Goal: Find specific page/section: Find specific page/section

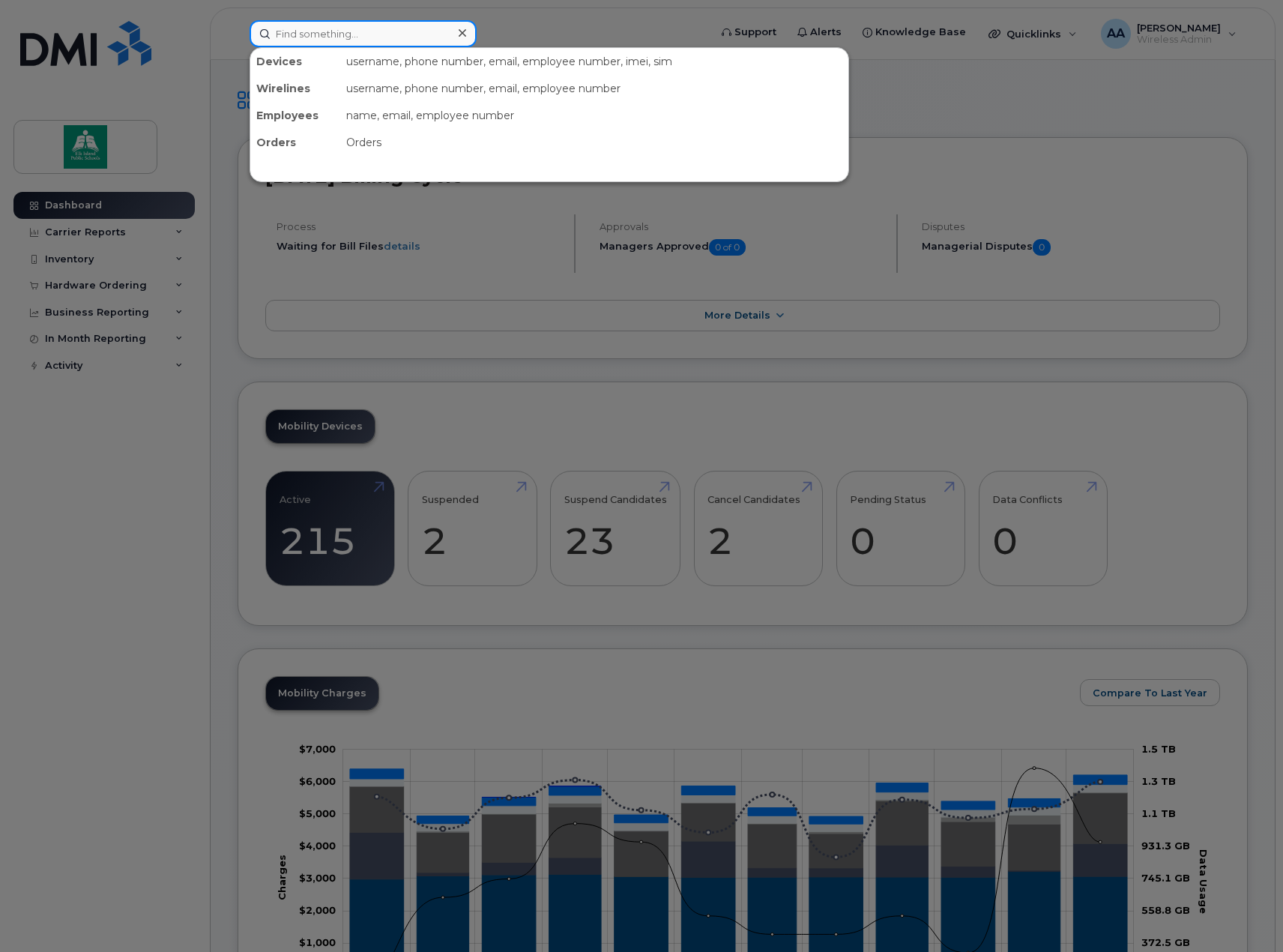
click at [339, 40] on input at bounding box center [363, 33] width 227 height 27
click at [82, 253] on div at bounding box center [642, 476] width 1283 height 952
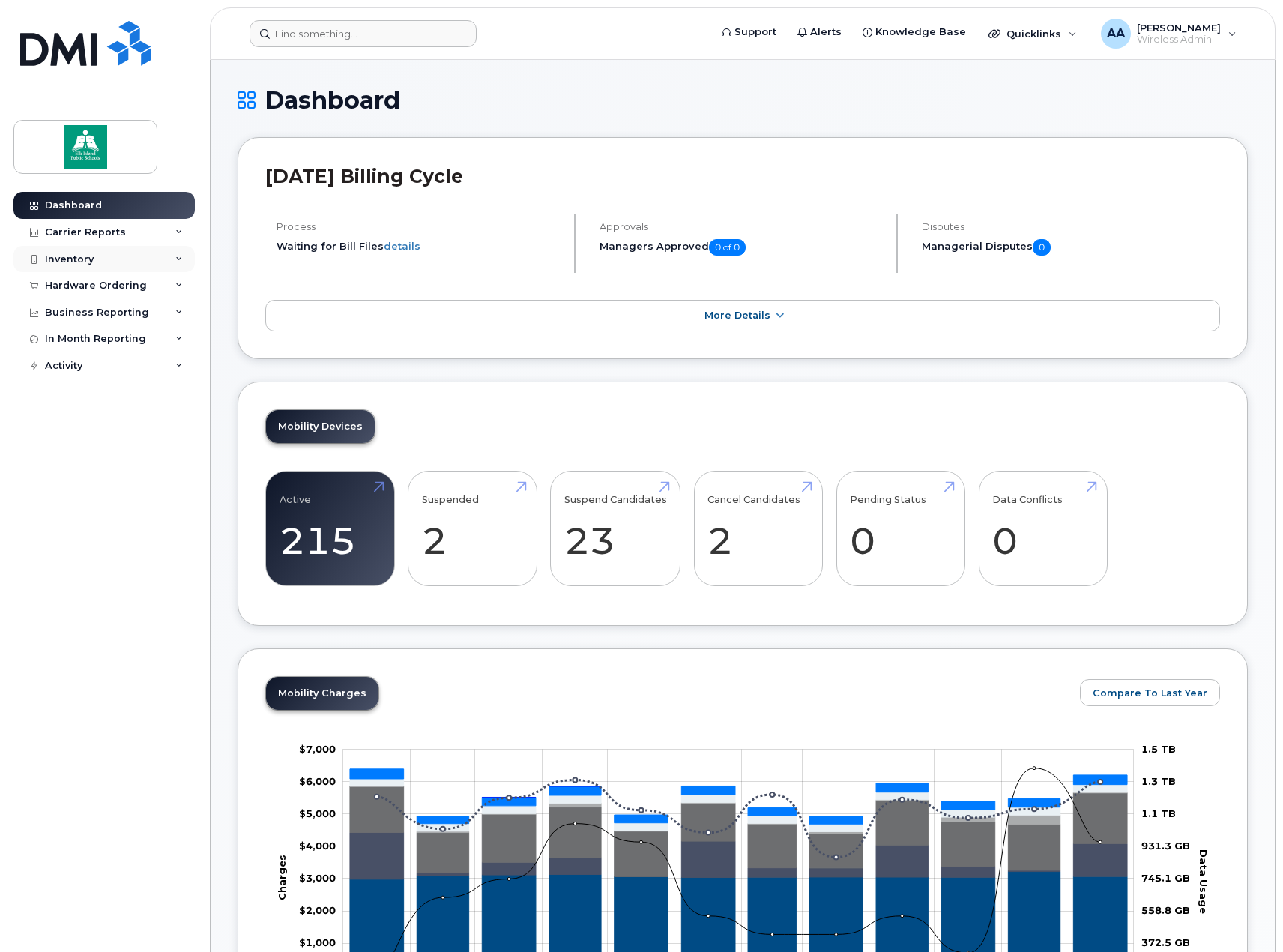
click at [120, 258] on div "Inventory" at bounding box center [103, 260] width 181 height 27
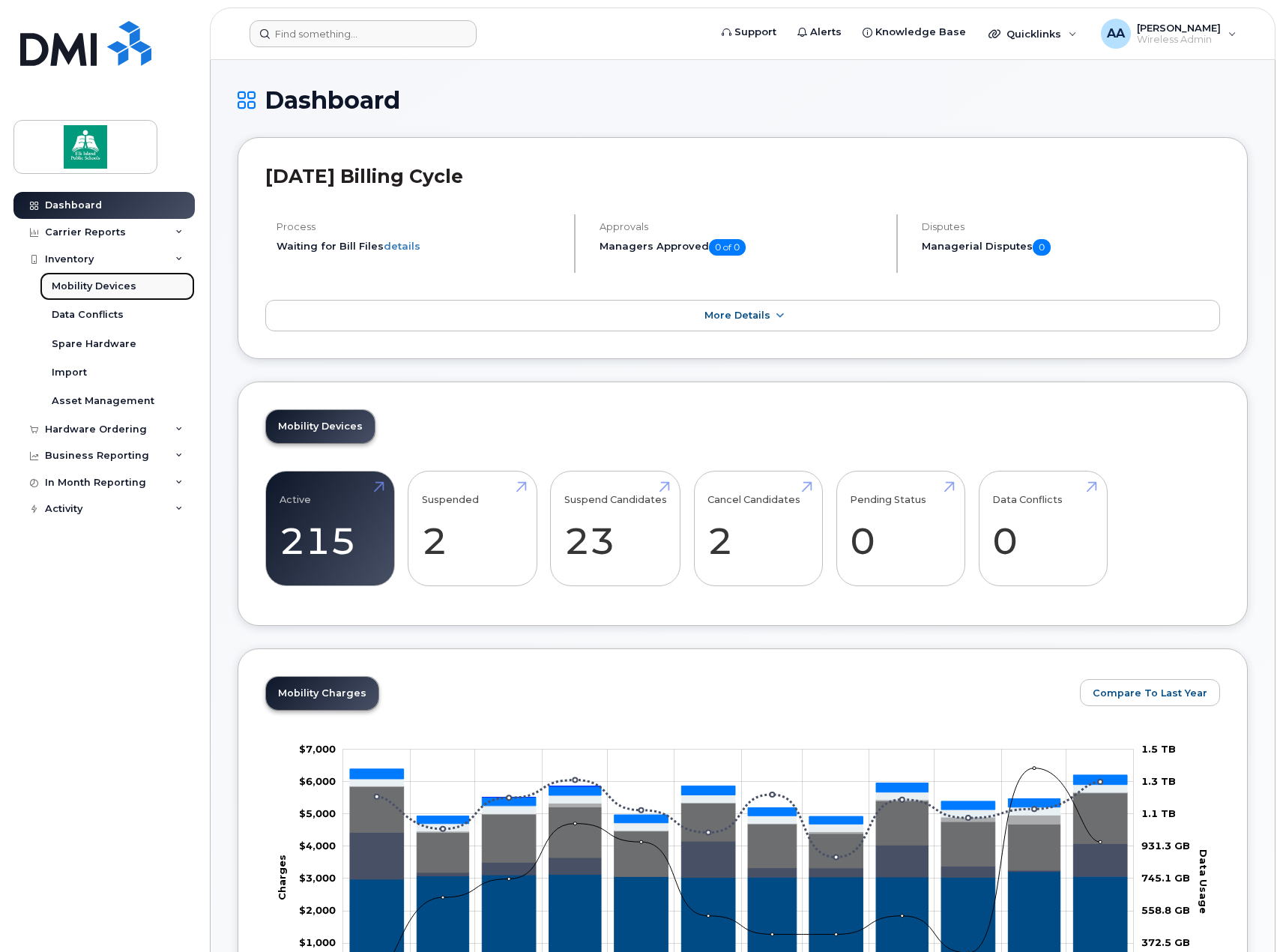
click at [101, 285] on div "Mobility Devices" at bounding box center [94, 286] width 84 height 13
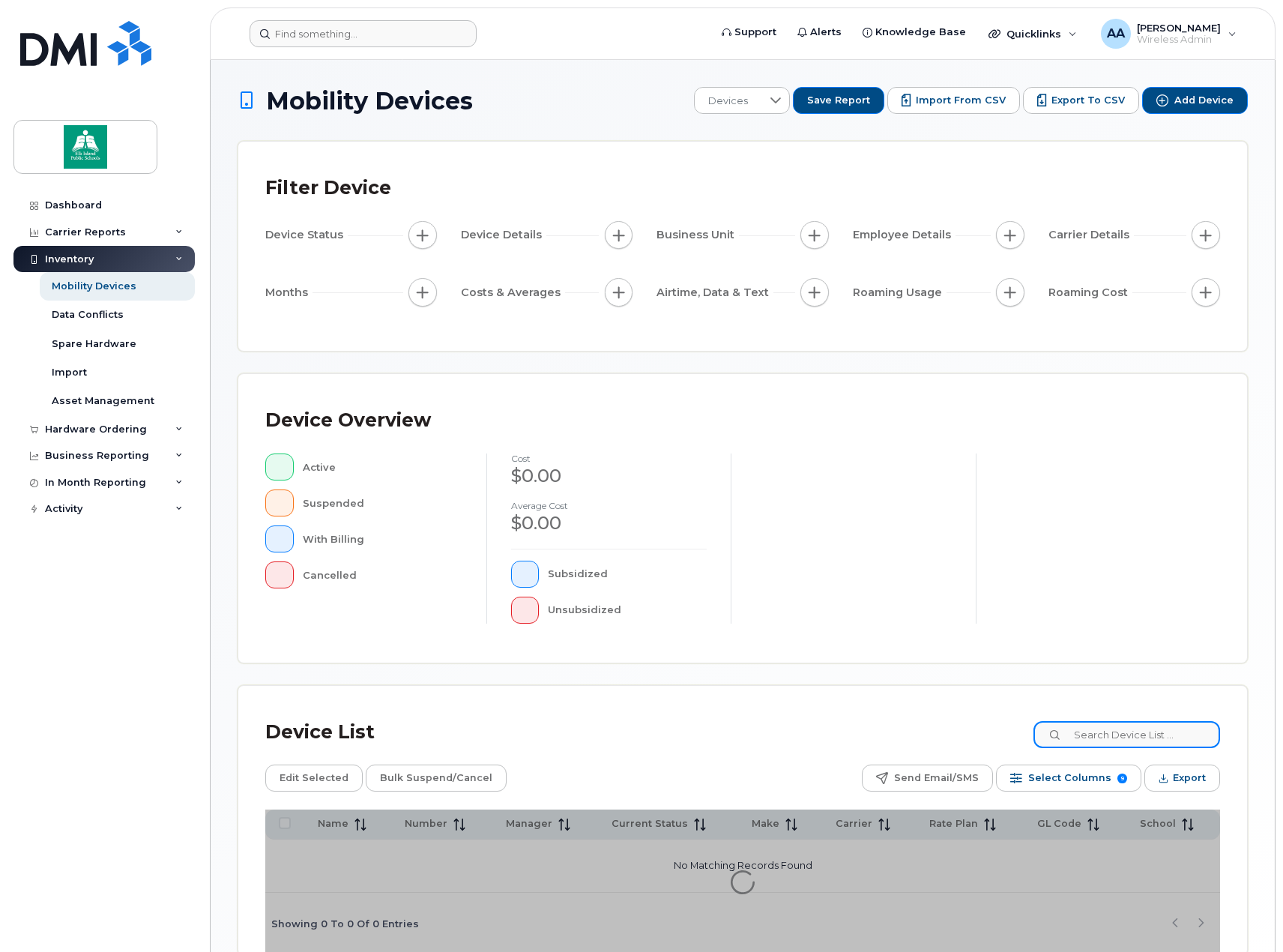
click at [1093, 733] on input at bounding box center [1127, 734] width 187 height 27
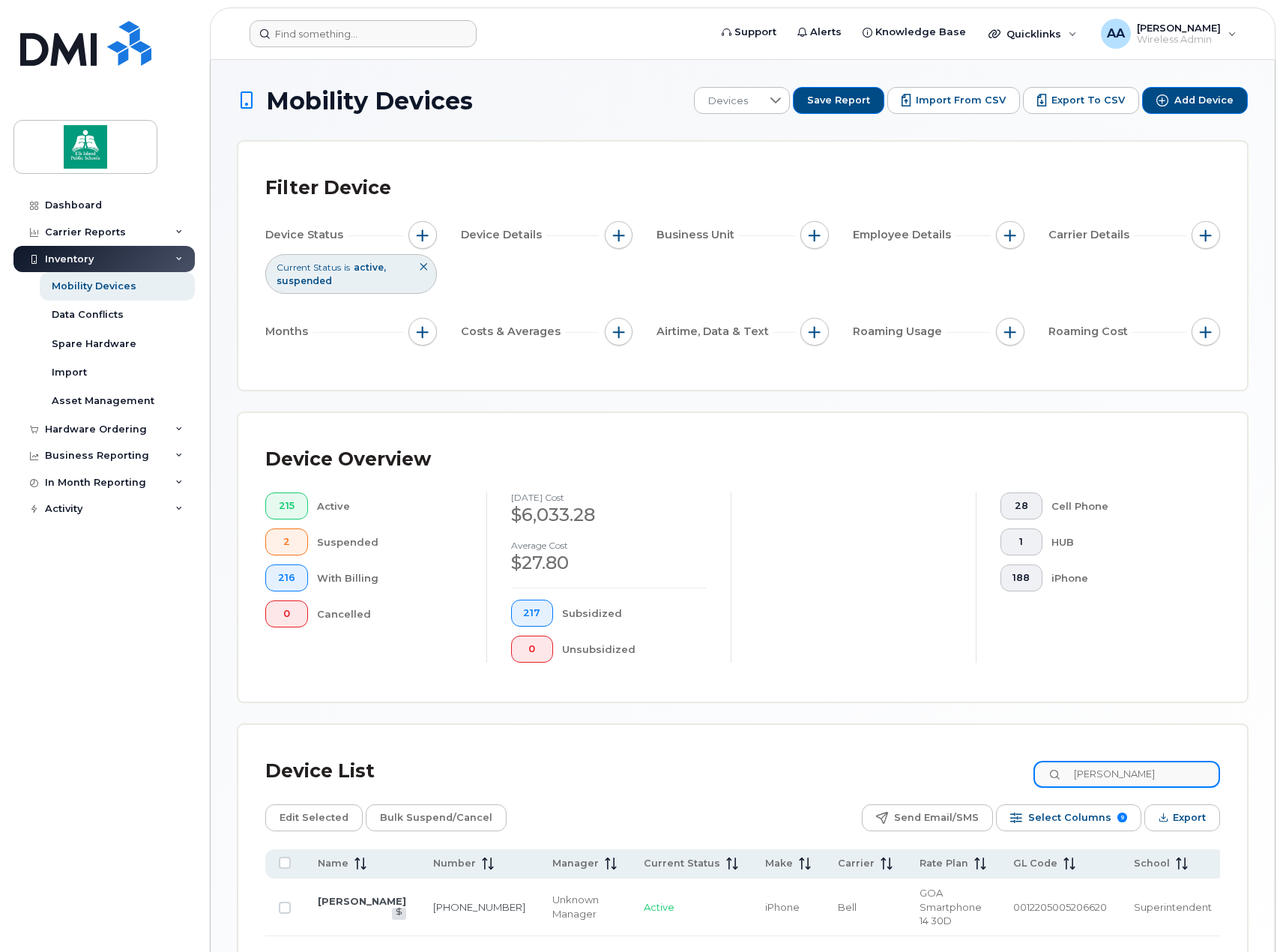
scroll to position [75, 0]
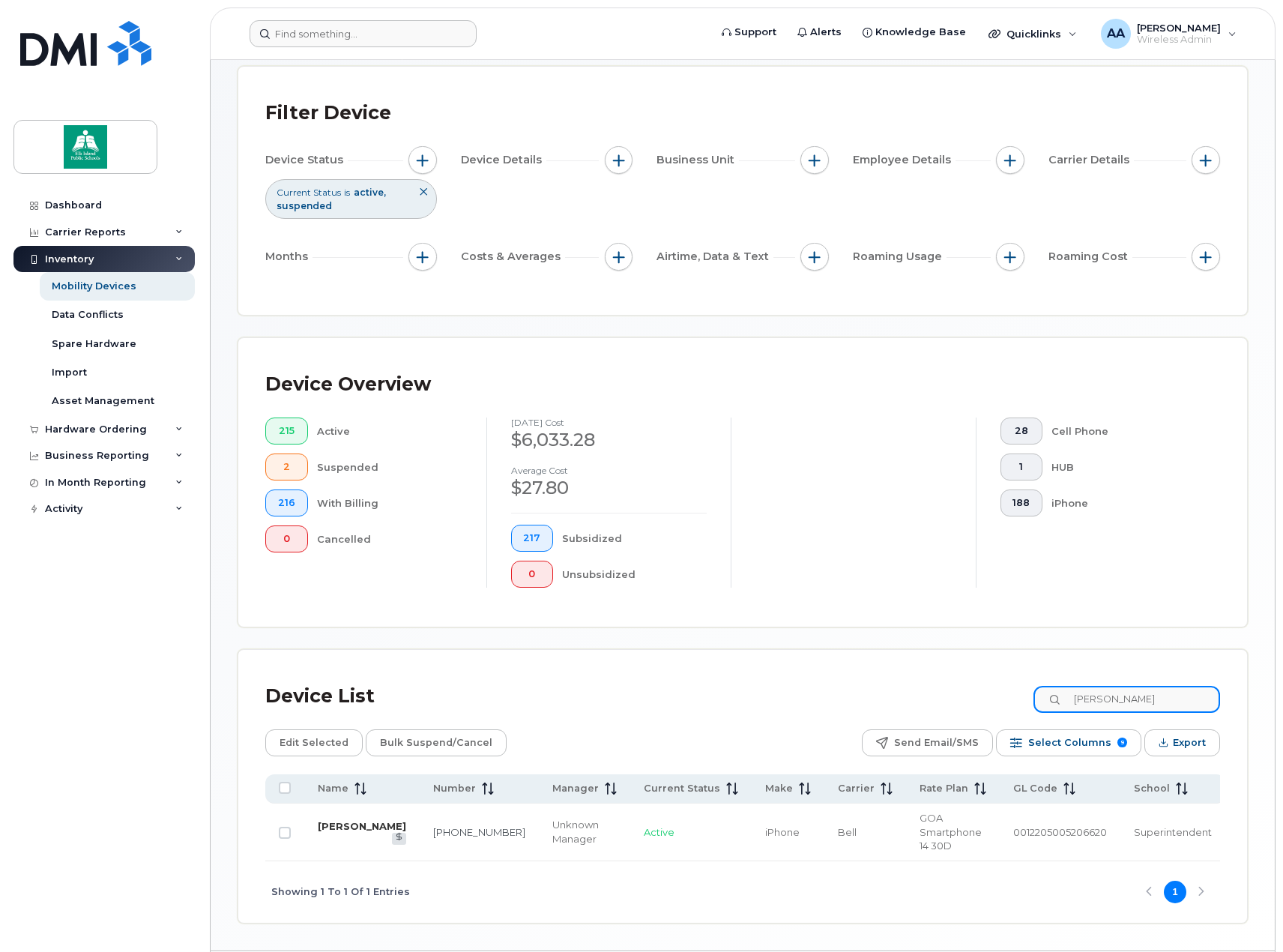
type input "[PERSON_NAME]"
click at [334, 832] on link "[PERSON_NAME]" at bounding box center [361, 826] width 88 height 12
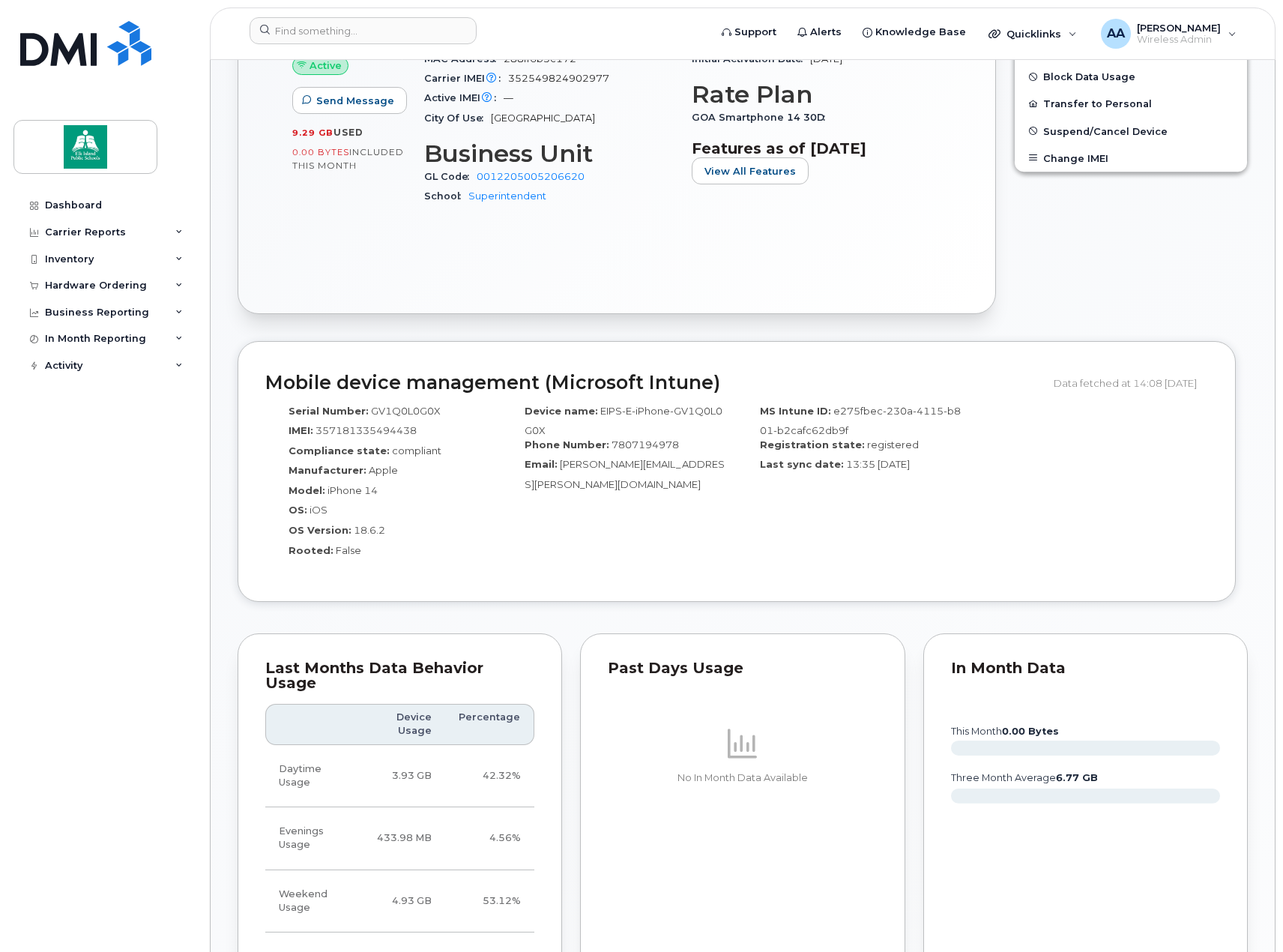
scroll to position [488, 0]
